Goal: Information Seeking & Learning: Learn about a topic

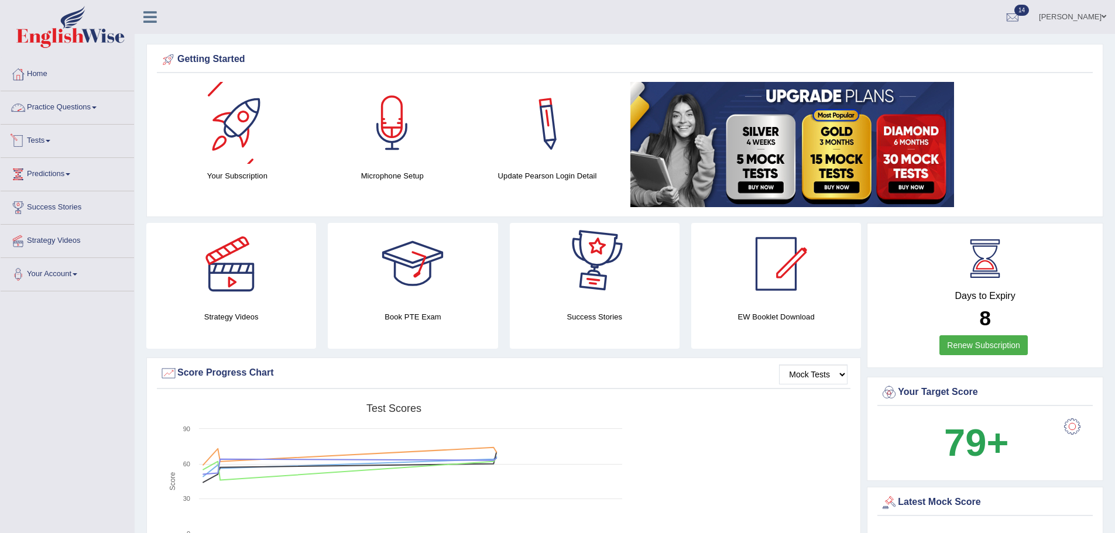
click at [46, 107] on link "Practice Questions" at bounding box center [67, 105] width 133 height 29
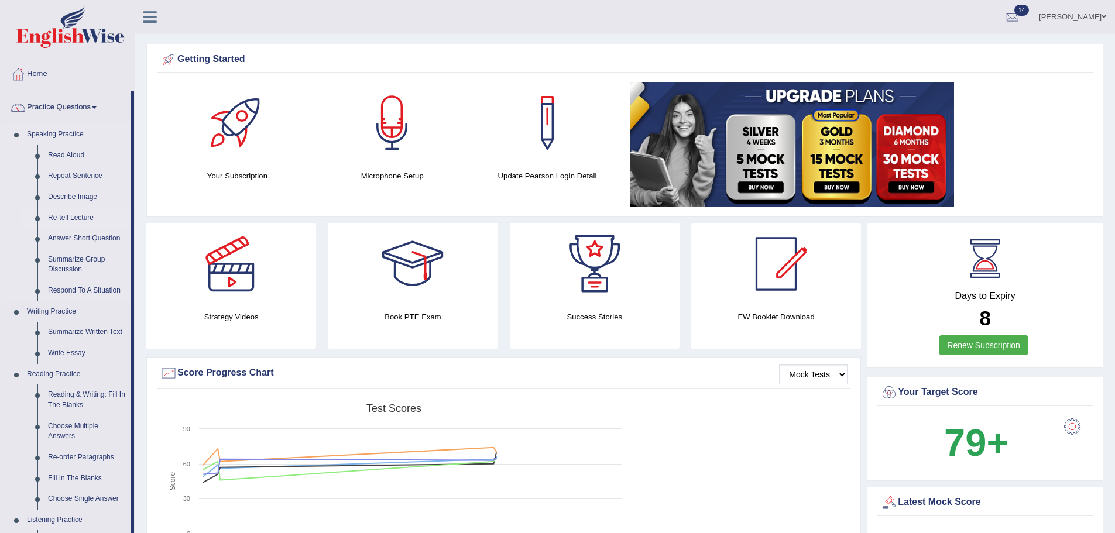
click at [76, 217] on link "Re-tell Lecture" at bounding box center [87, 218] width 88 height 21
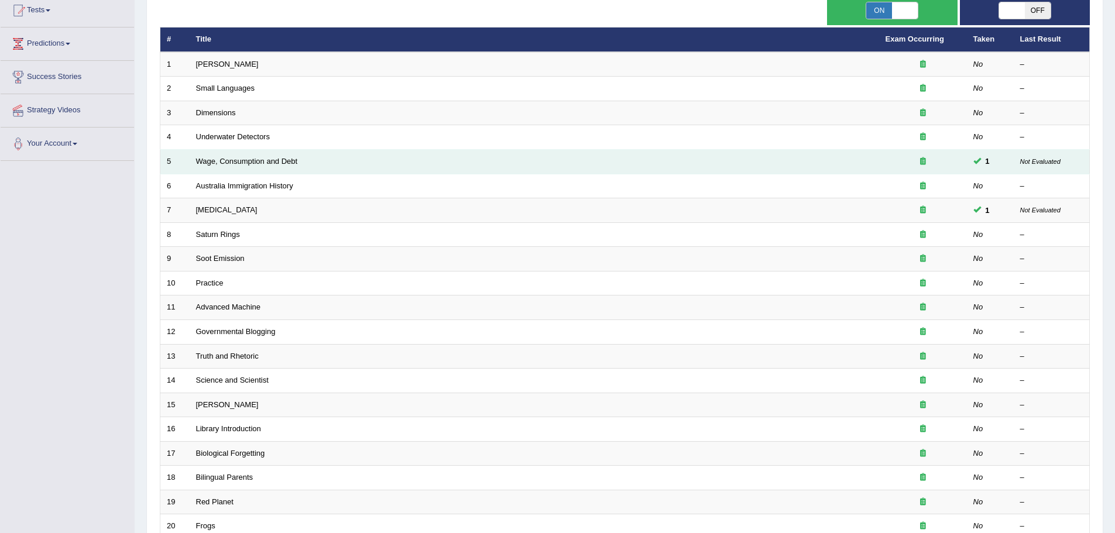
scroll to position [117, 0]
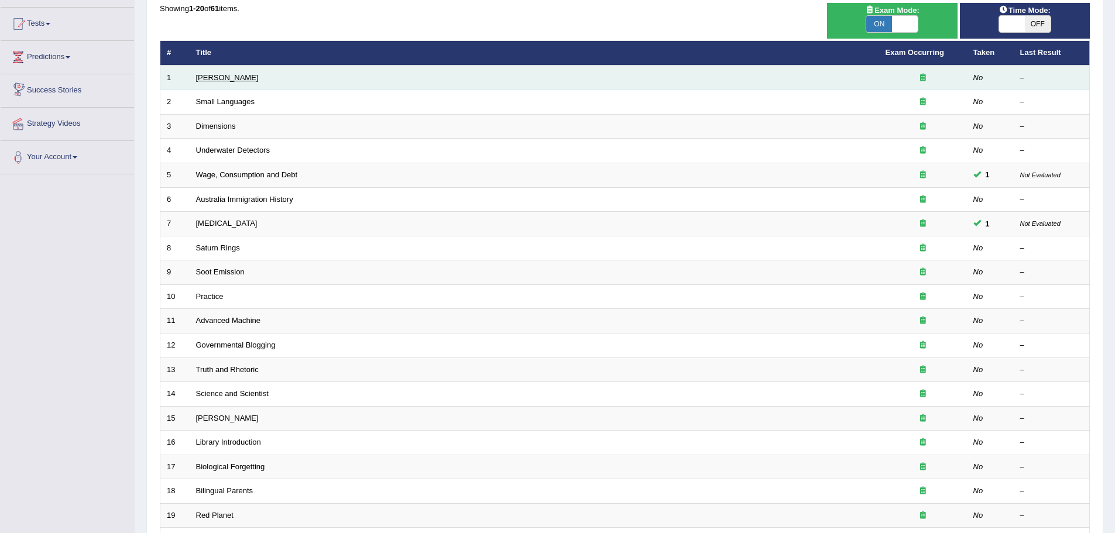
click at [225, 78] on link "Amory Lovins" at bounding box center [227, 77] width 63 height 9
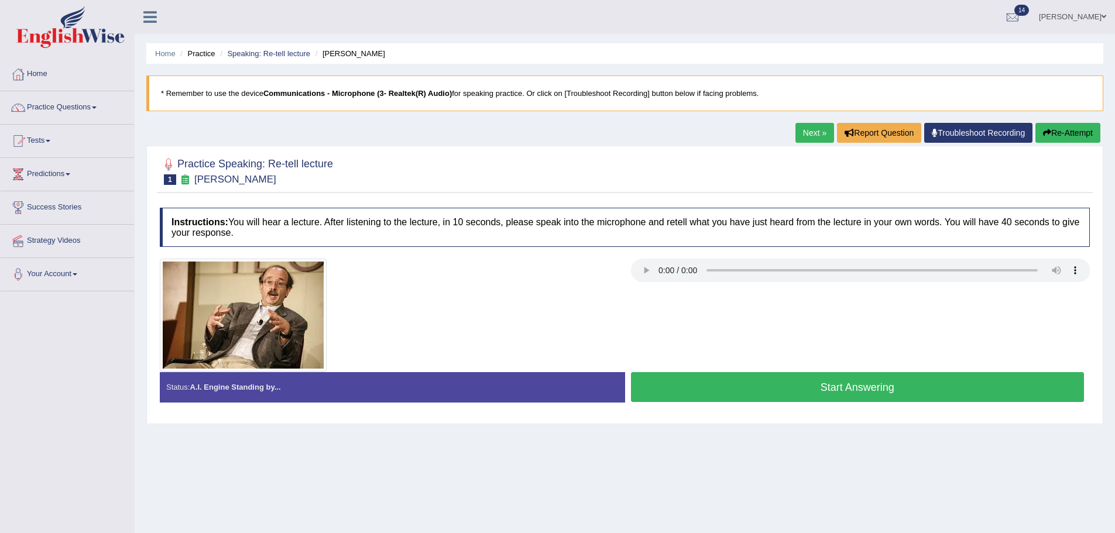
click at [798, 128] on link "Next »" at bounding box center [814, 133] width 39 height 20
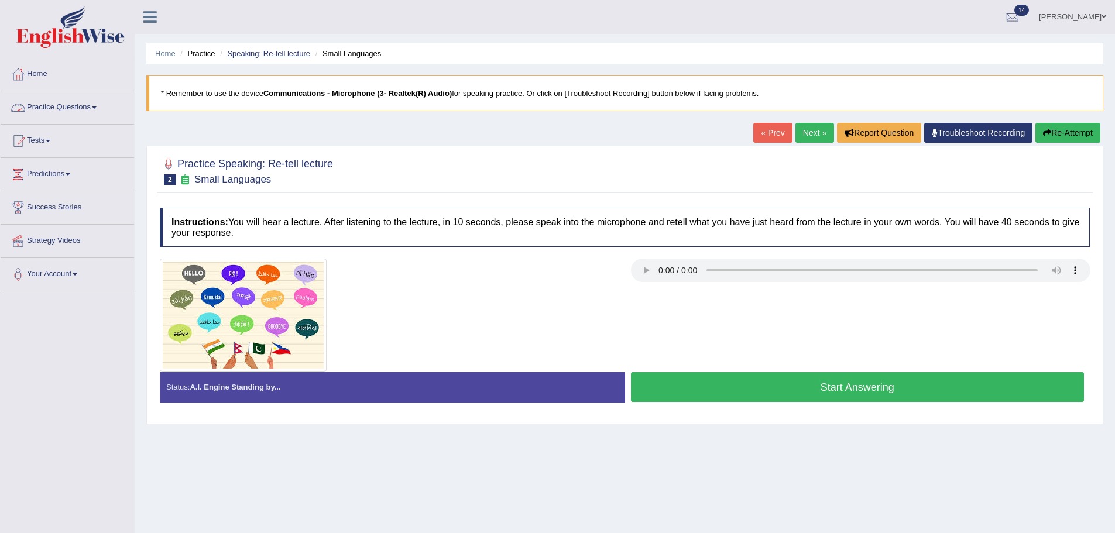
click at [282, 53] on link "Speaking: Re-tell lecture" at bounding box center [268, 53] width 83 height 9
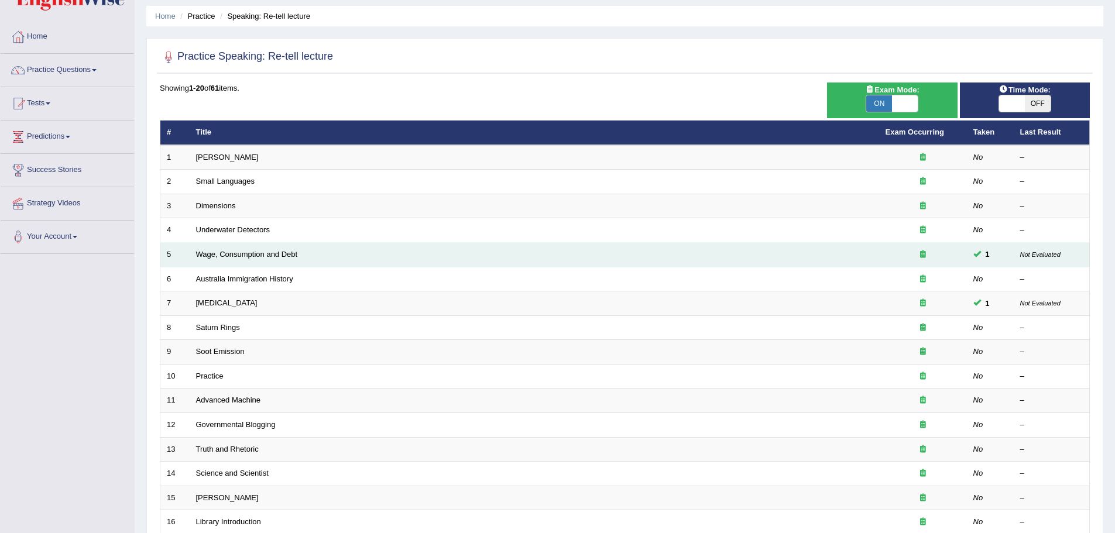
scroll to position [59, 0]
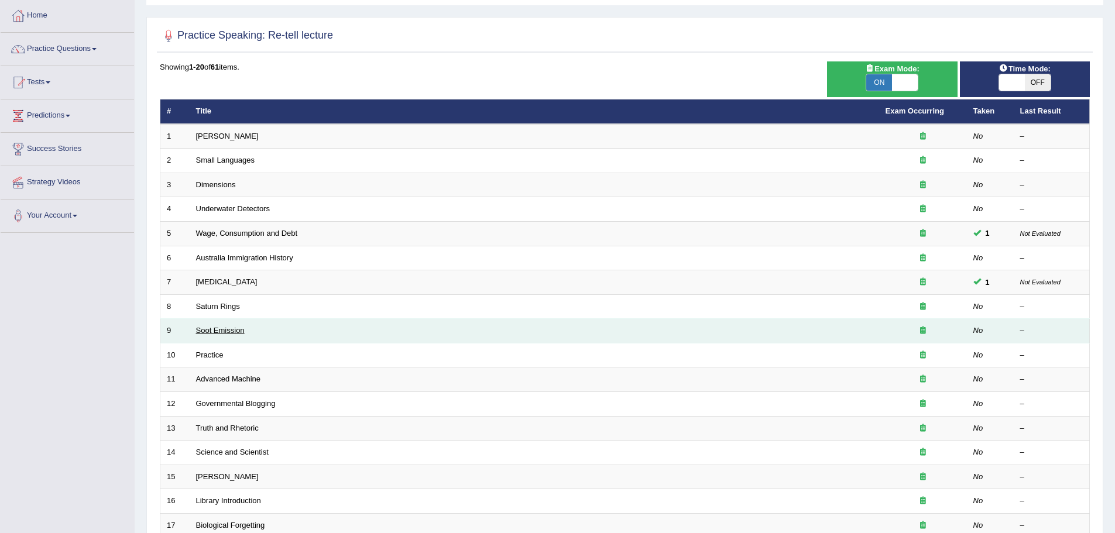
click at [226, 328] on link "Soot Emission" at bounding box center [220, 330] width 49 height 9
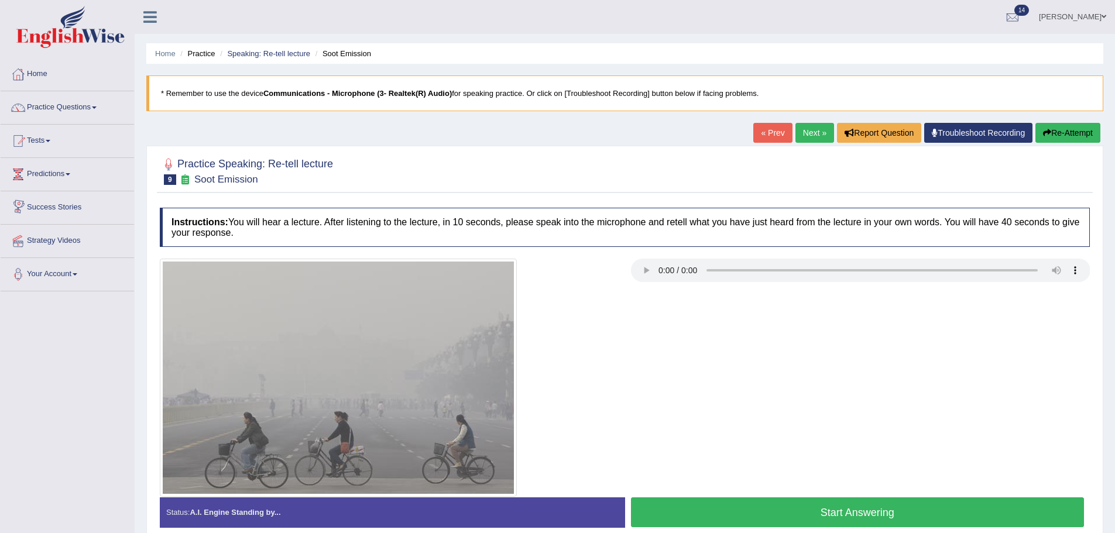
scroll to position [81, 0]
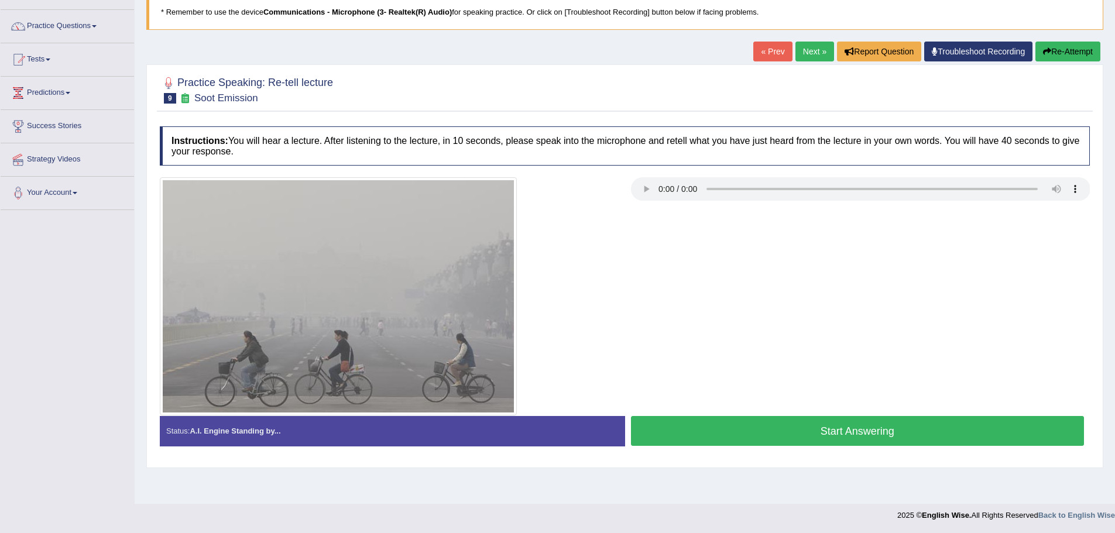
click at [815, 424] on button "Start Answering" at bounding box center [858, 431] width 454 height 30
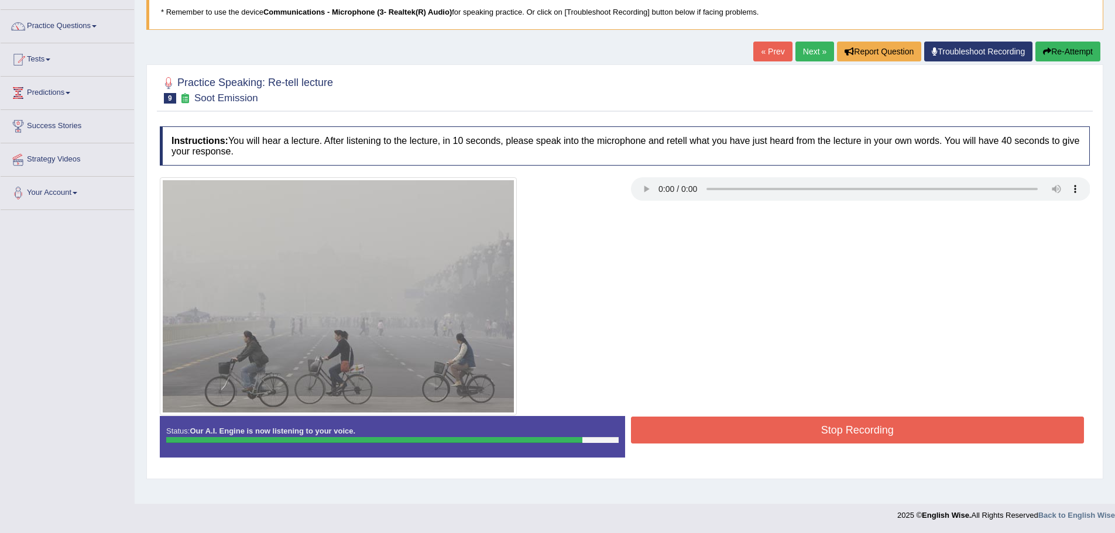
click at [816, 434] on button "Stop Recording" at bounding box center [858, 430] width 454 height 27
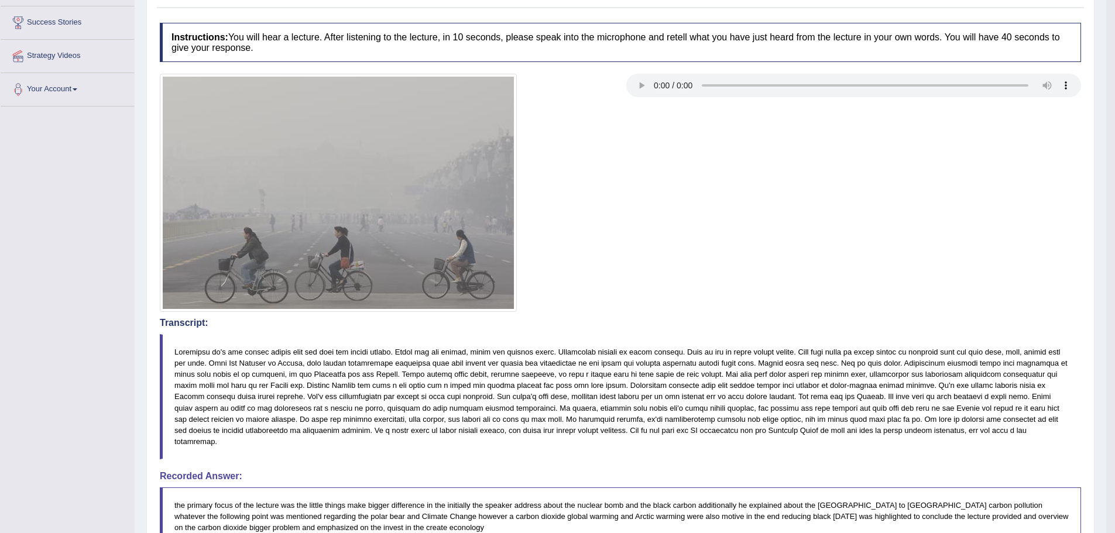
scroll to position [0, 0]
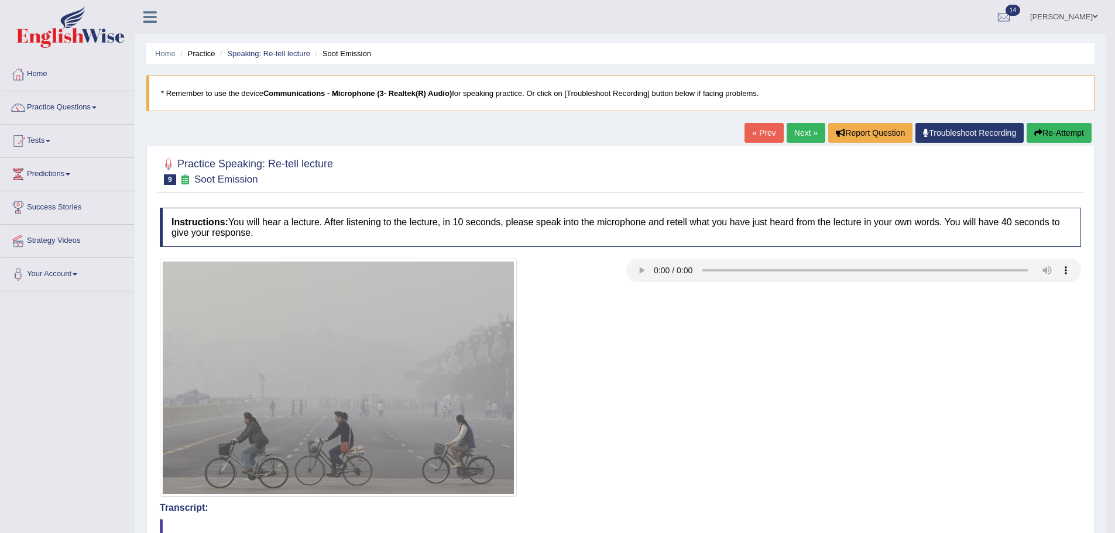
click at [1037, 135] on icon "button" at bounding box center [1038, 133] width 8 height 8
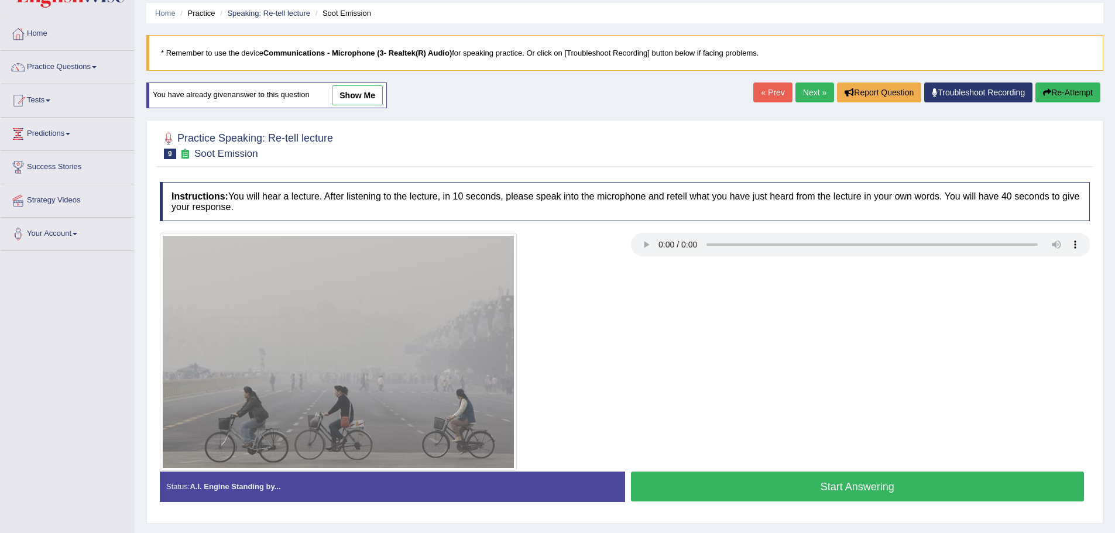
scroll to position [81, 0]
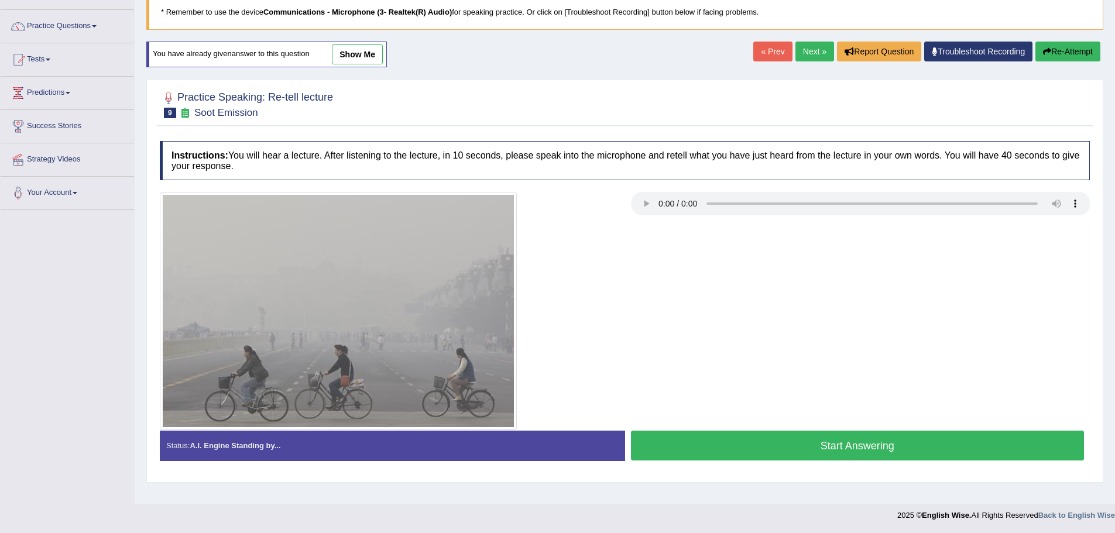
click at [845, 441] on button "Start Answering" at bounding box center [858, 446] width 454 height 30
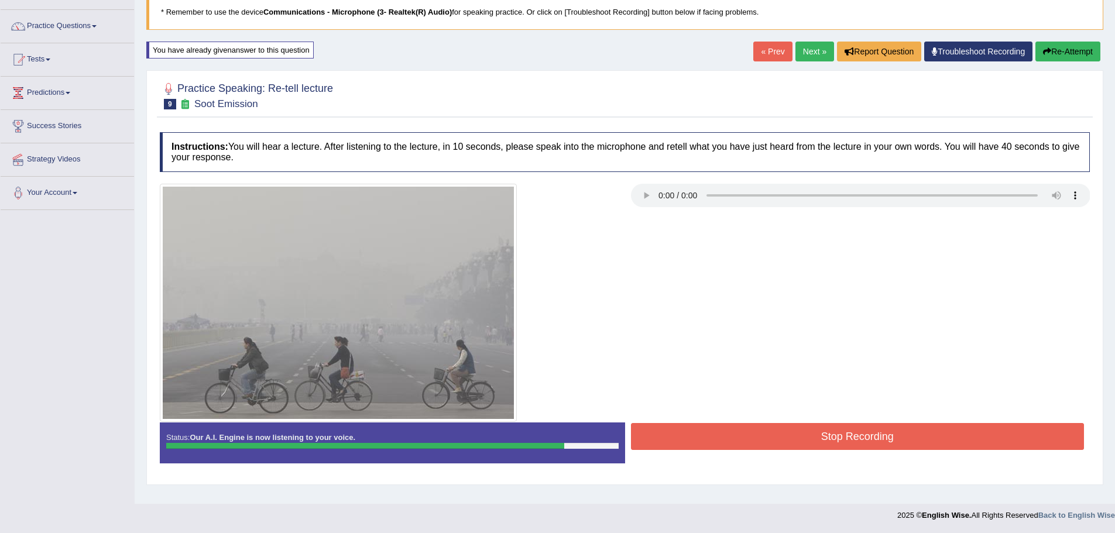
click at [811, 439] on button "Stop Recording" at bounding box center [858, 436] width 454 height 27
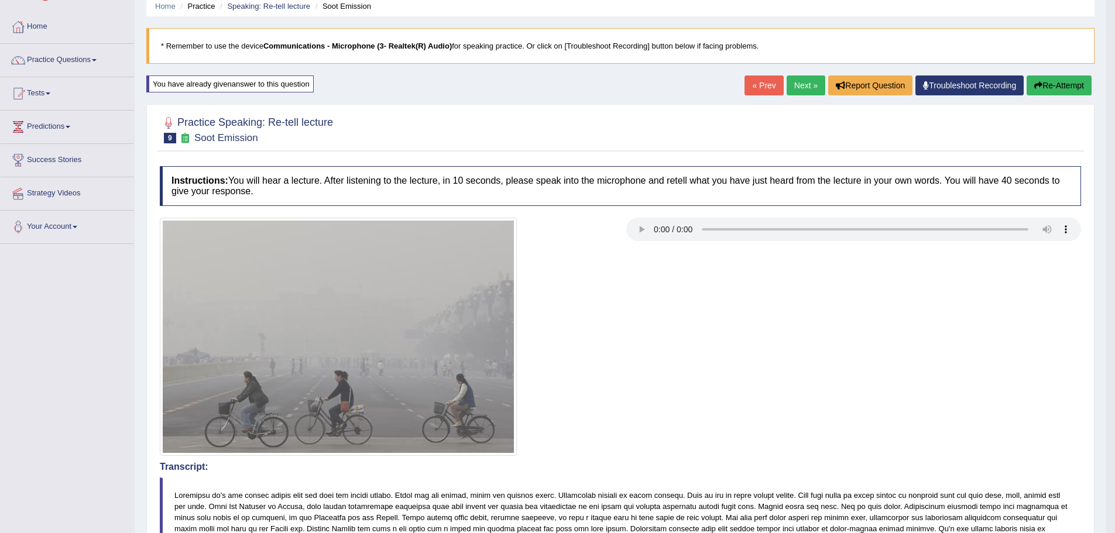
scroll to position [0, 0]
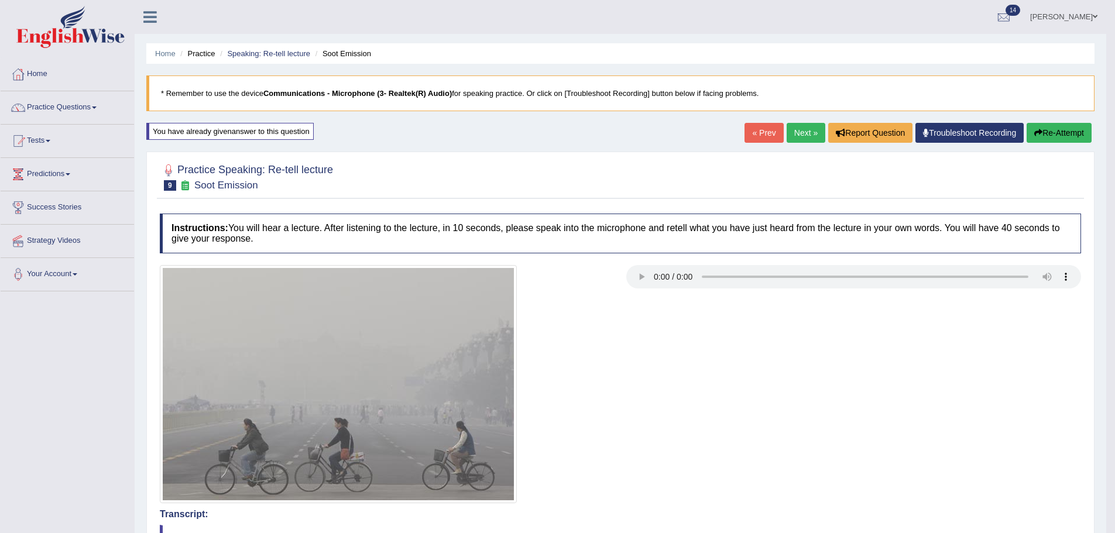
click at [787, 129] on link "Next »" at bounding box center [806, 133] width 39 height 20
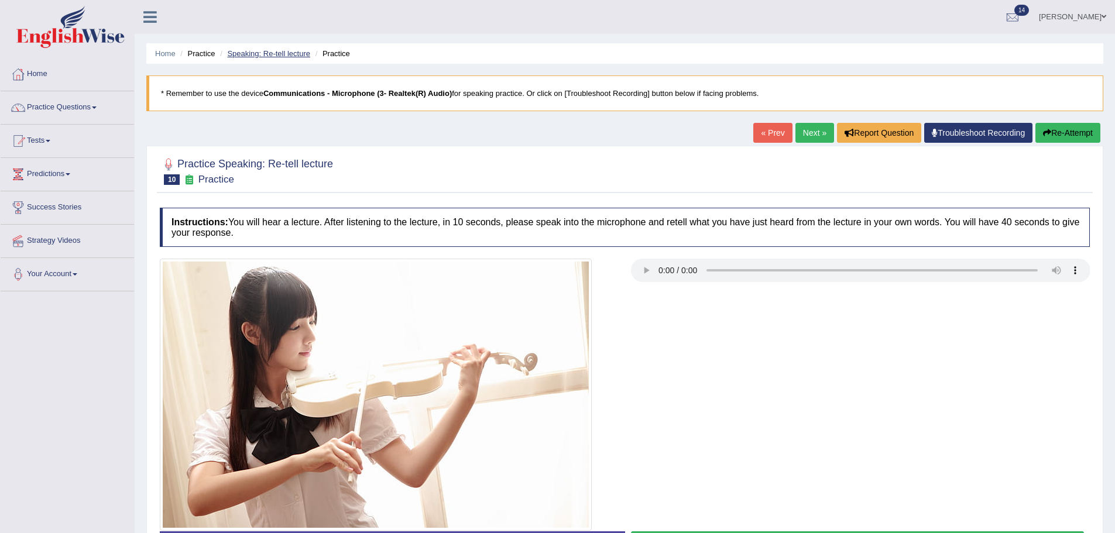
click at [295, 54] on link "Speaking: Re-tell lecture" at bounding box center [268, 53] width 83 height 9
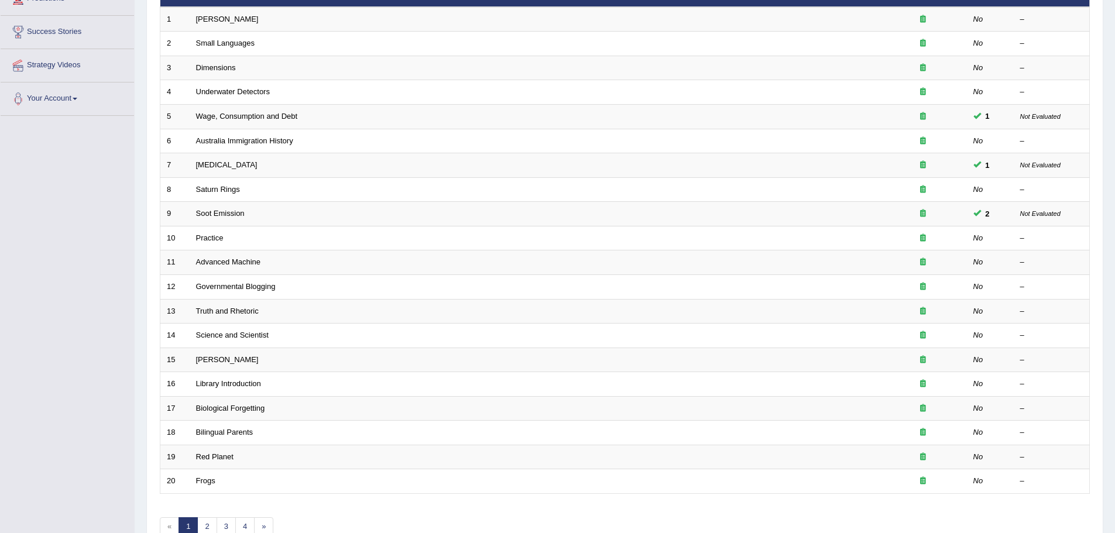
scroll to position [176, 0]
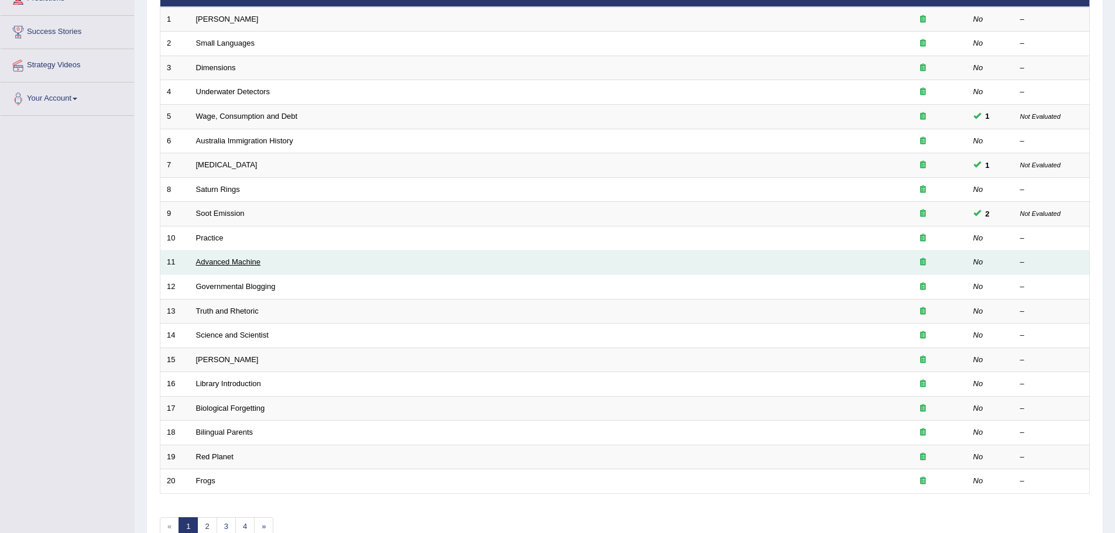
click at [239, 263] on link "Advanced Machine" at bounding box center [228, 262] width 65 height 9
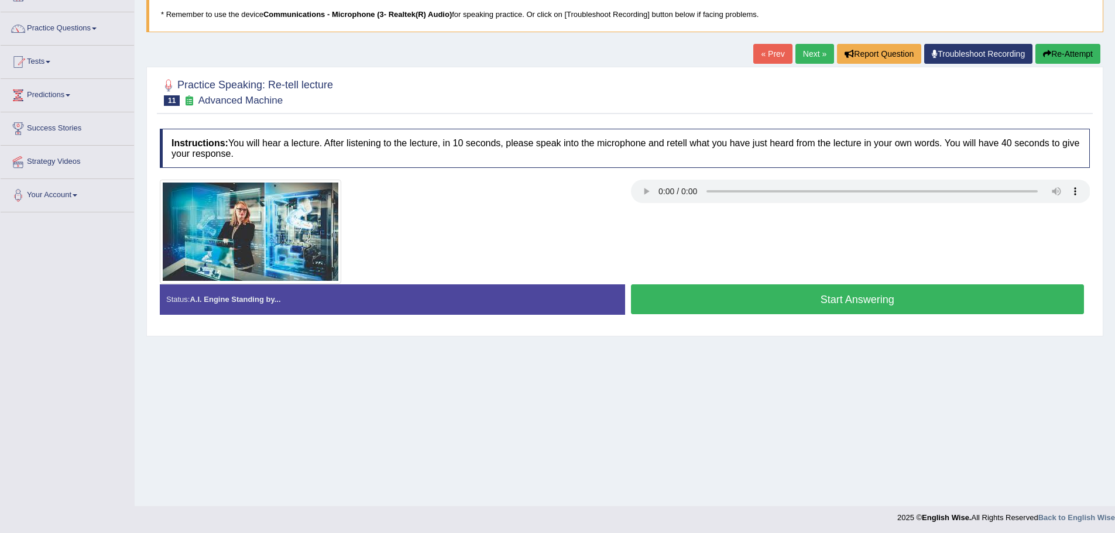
scroll to position [81, 0]
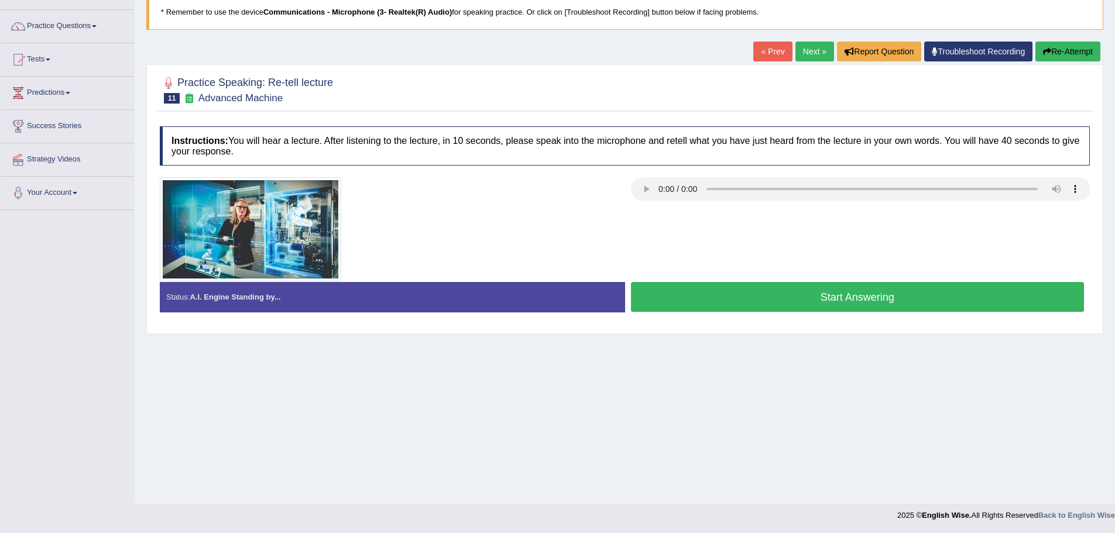
click at [726, 290] on button "Start Answering" at bounding box center [858, 297] width 454 height 30
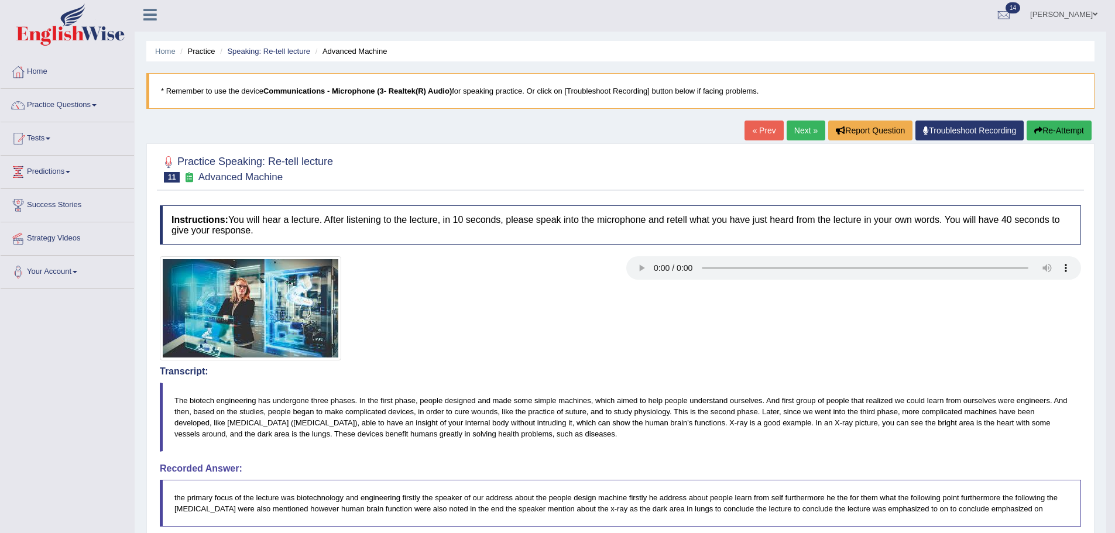
scroll to position [0, 0]
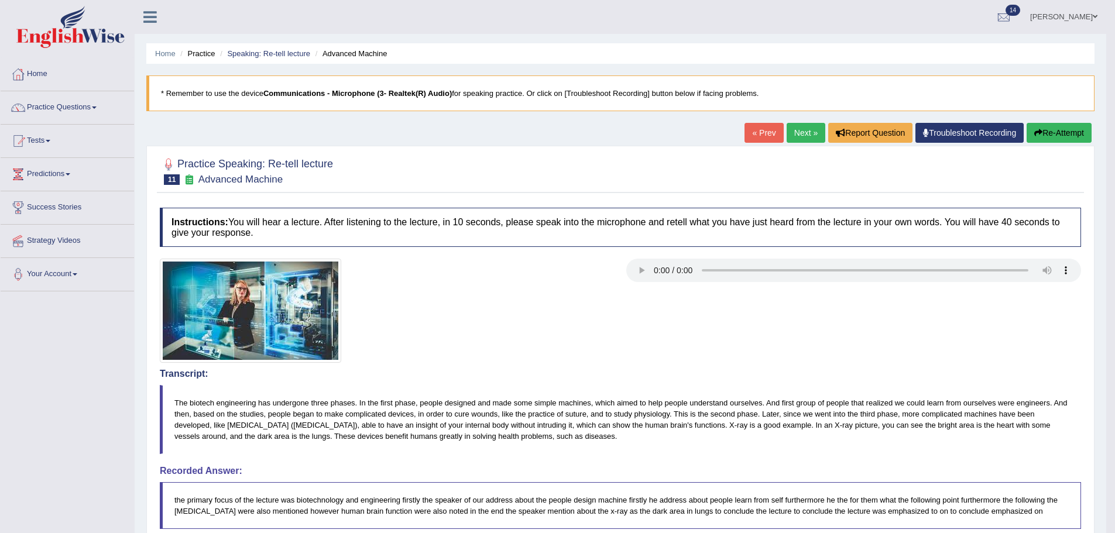
click at [1049, 128] on button "Re-Attempt" at bounding box center [1059, 133] width 65 height 20
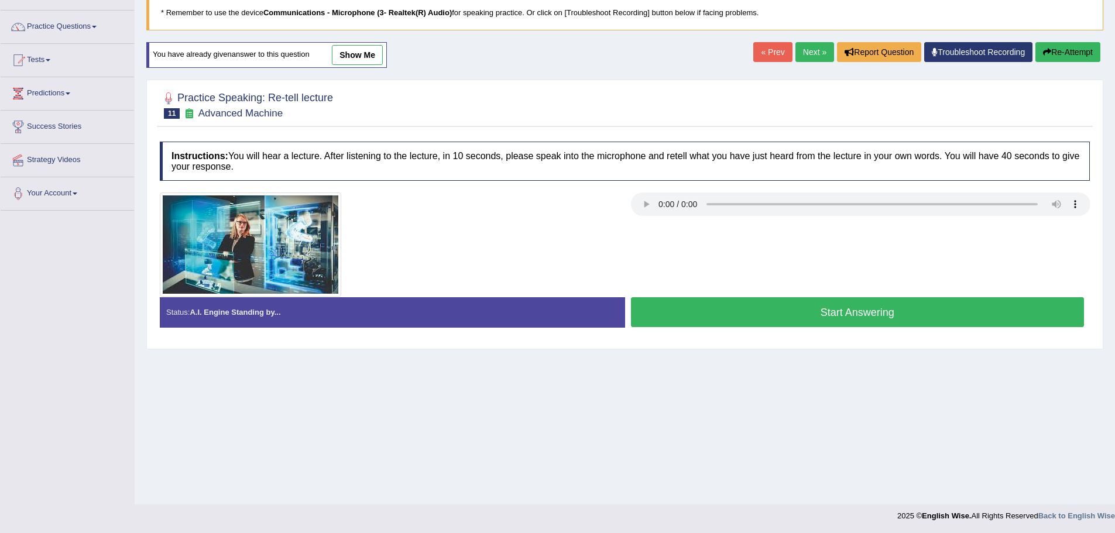
scroll to position [81, 0]
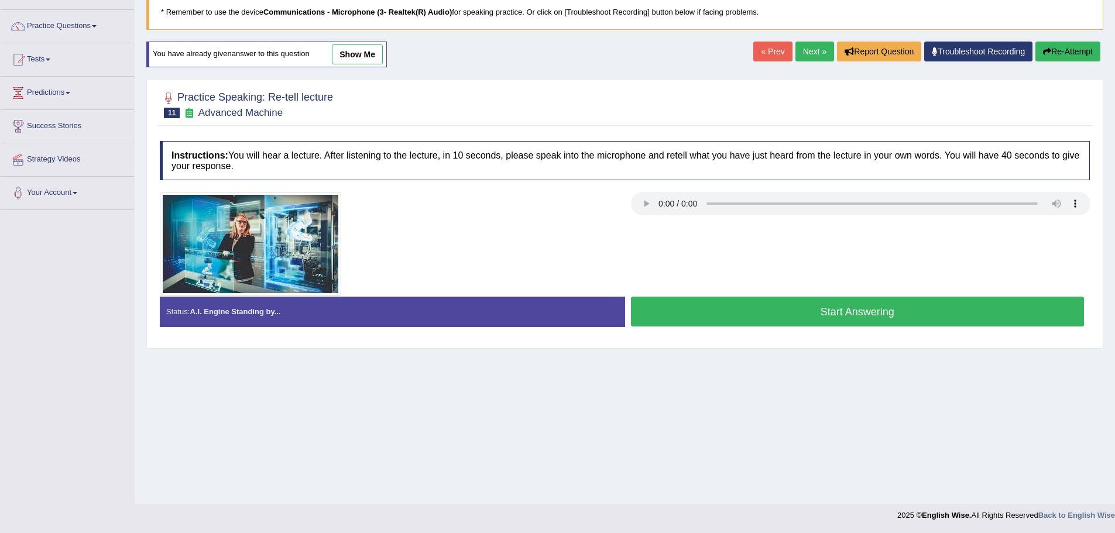
click at [773, 320] on button "Start Answering" at bounding box center [858, 312] width 454 height 30
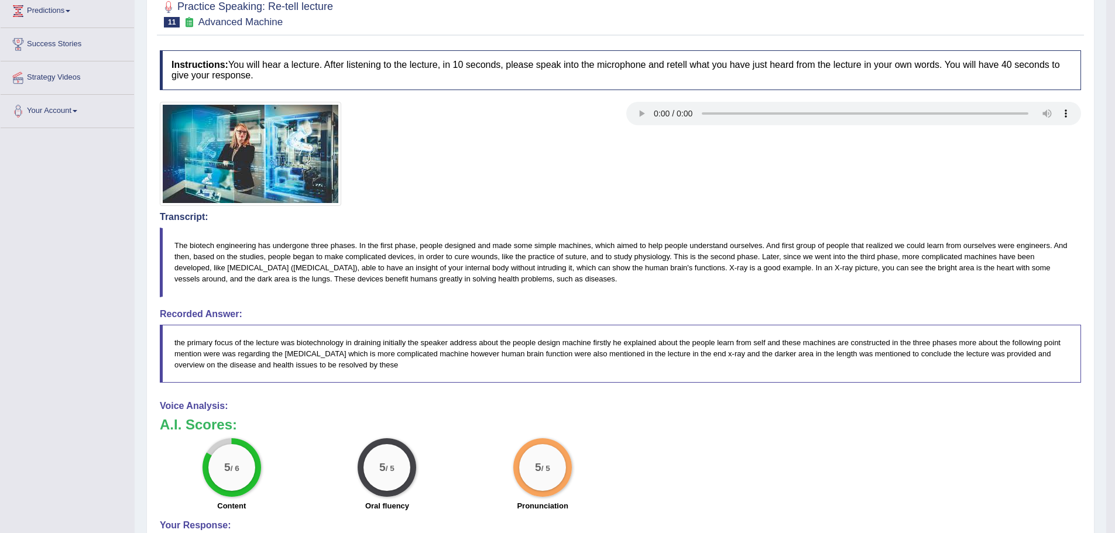
scroll to position [0, 0]
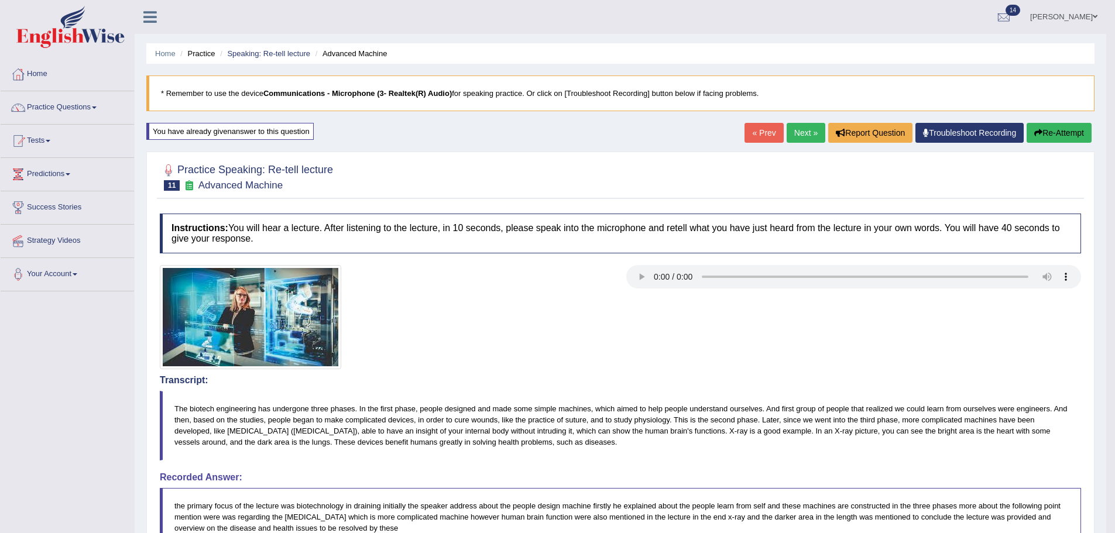
click at [798, 127] on link "Next »" at bounding box center [806, 133] width 39 height 20
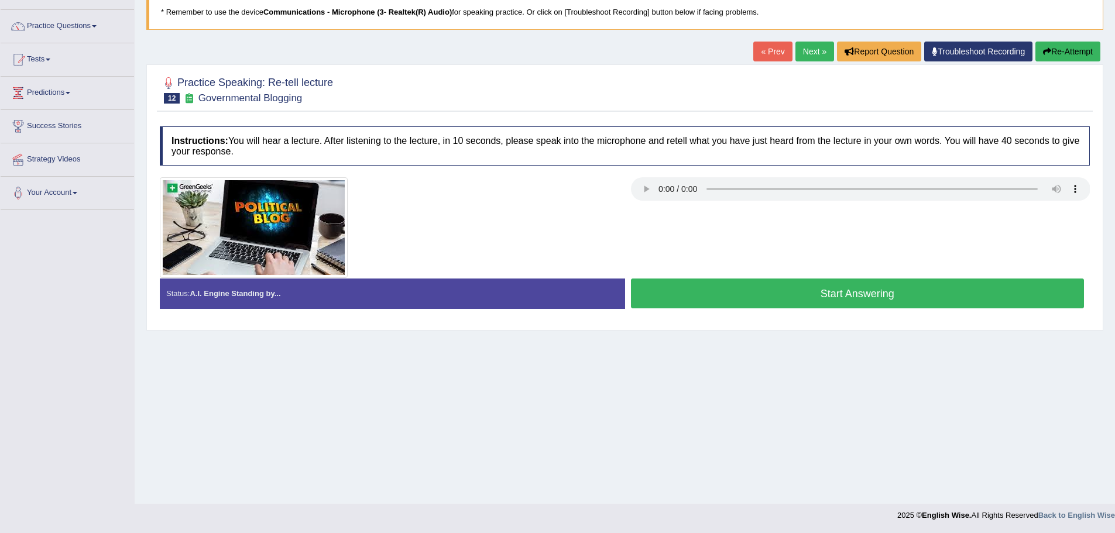
click at [688, 294] on button "Start Answering" at bounding box center [858, 294] width 454 height 30
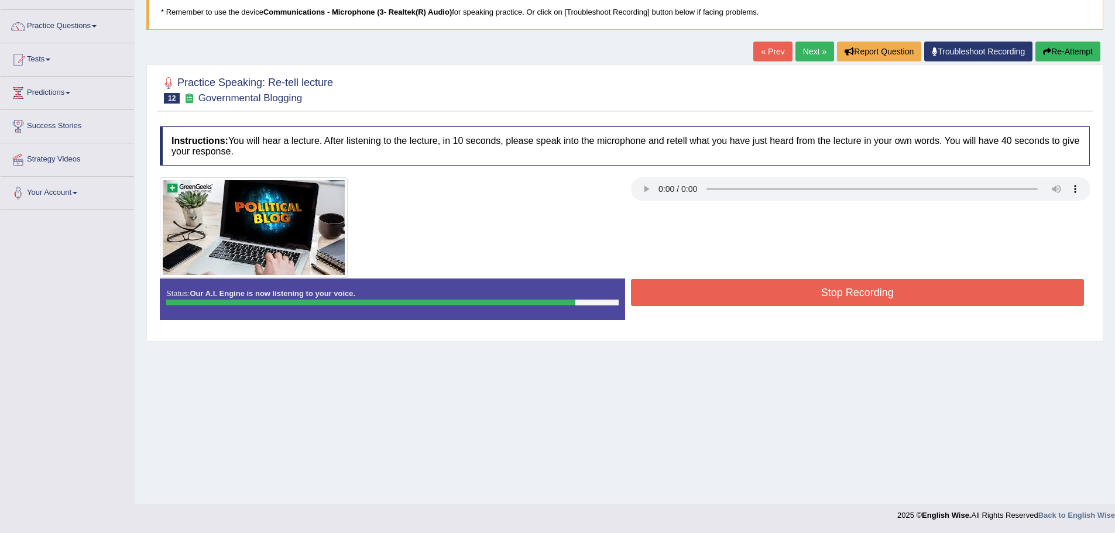
click at [856, 300] on button "Stop Recording" at bounding box center [858, 292] width 454 height 27
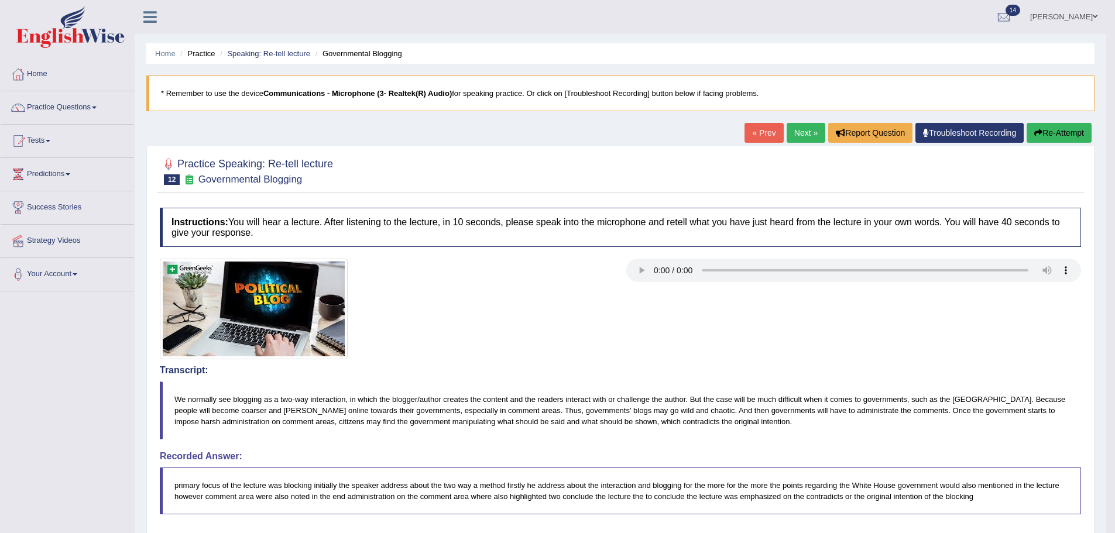
click at [1059, 122] on div "Home Practice Speaking: Re-tell lecture Governmental Blogging * Remember to use…" at bounding box center [621, 417] width 972 height 835
click at [1058, 128] on button "Re-Attempt" at bounding box center [1059, 133] width 65 height 20
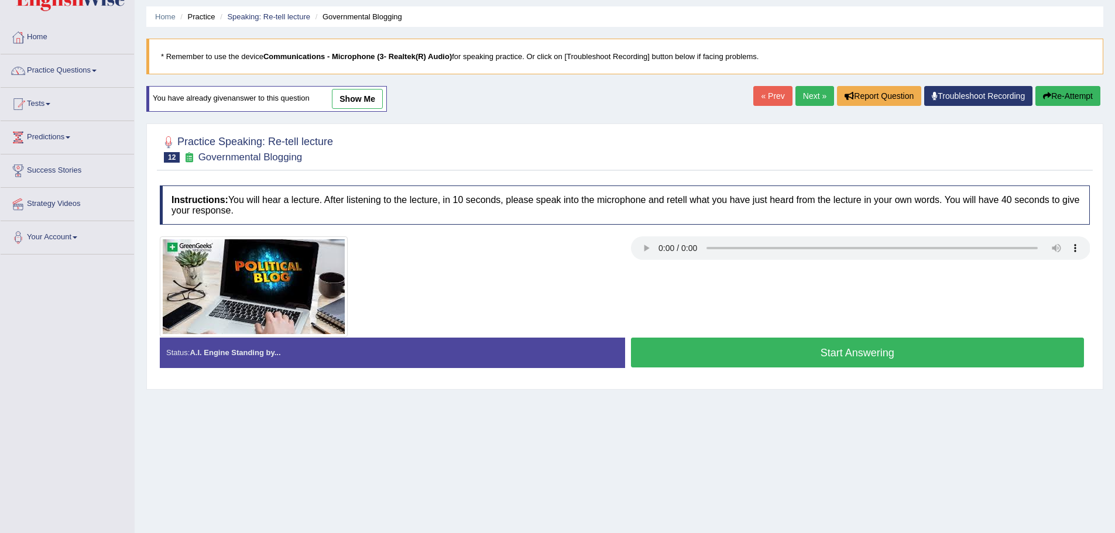
scroll to position [81, 0]
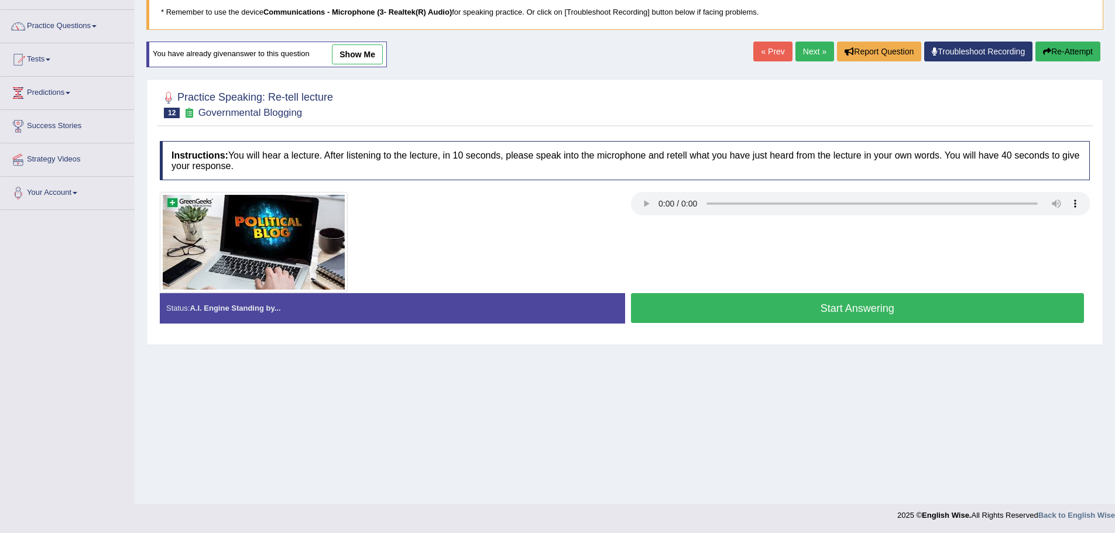
click at [798, 303] on button "Start Answering" at bounding box center [858, 308] width 454 height 30
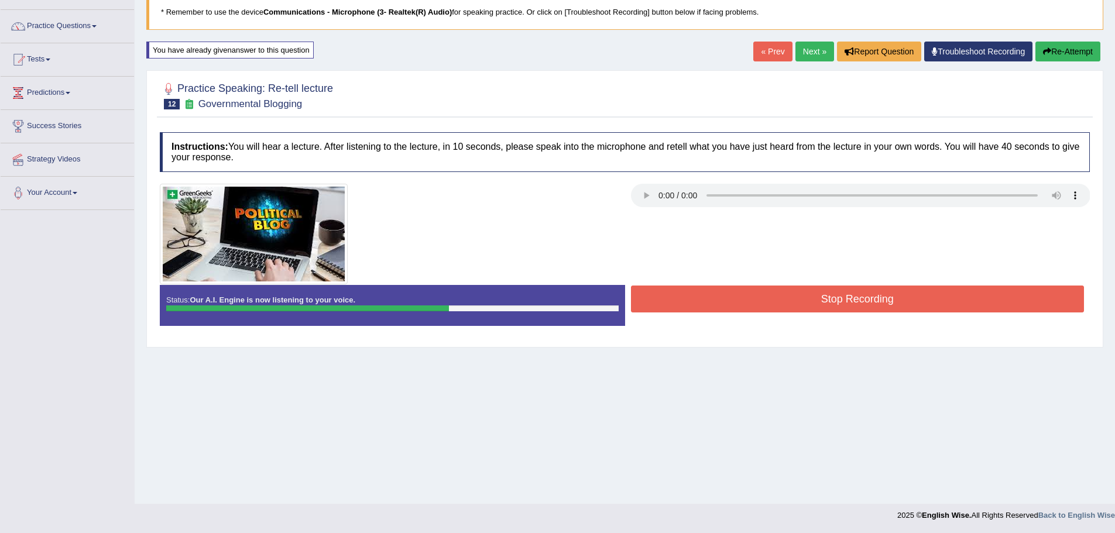
click at [819, 300] on button "Stop Recording" at bounding box center [858, 299] width 454 height 27
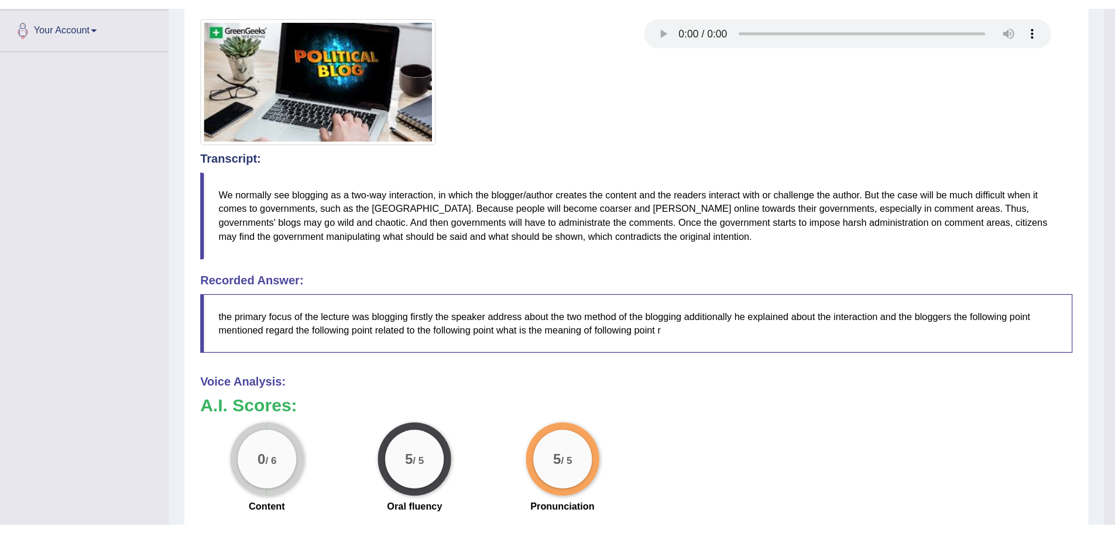
scroll to position [257, 0]
